Goal: Browse casually: Explore the website without a specific task or goal

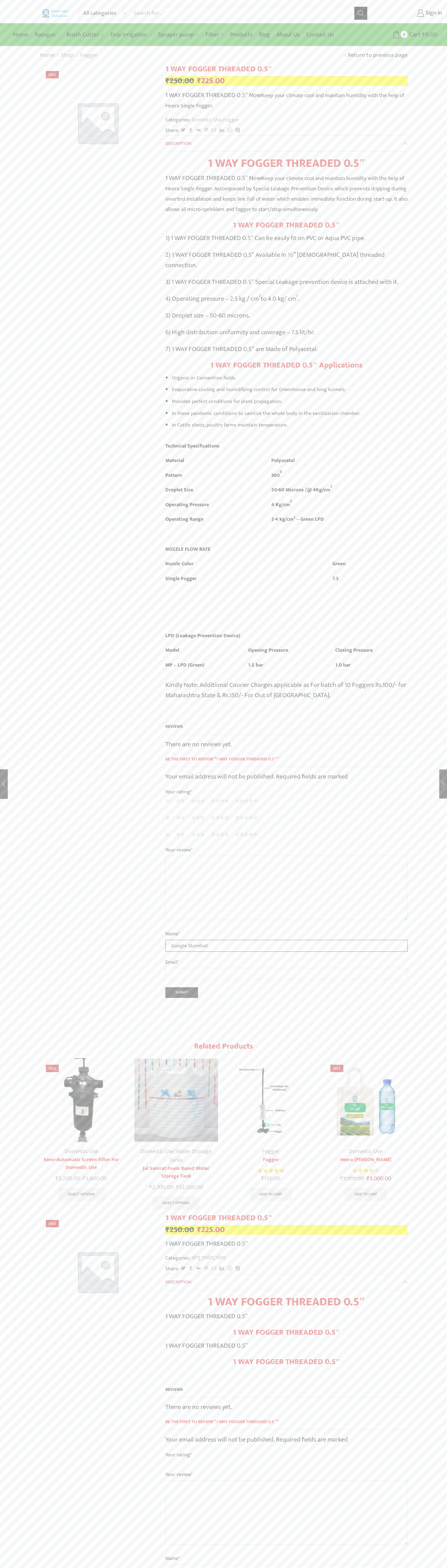
type input "Google Storebot"
click at [112, 12] on select "All categories Accessories Air Release Valve Brush Cutter Domestic Use Drip Irr…" at bounding box center [107, 13] width 48 height 13
click at [442, 819] on div "All categories Accessories Air Release Valve Brush Cutter Domestic Use Drip Irr…" at bounding box center [224, 1239] width 447 height 2478
click at [373, 1567] on html "All categories Accessories Air Release Valve Brush Cutter Domestic Use Drip Irr…" at bounding box center [224, 1244] width 447 height 2489
click at [18, 545] on div "All categories Accessories Air Release Valve Brush Cutter Domestic Use Drip Irr…" at bounding box center [224, 1239] width 447 height 2478
